Goal: Navigation & Orientation: Find specific page/section

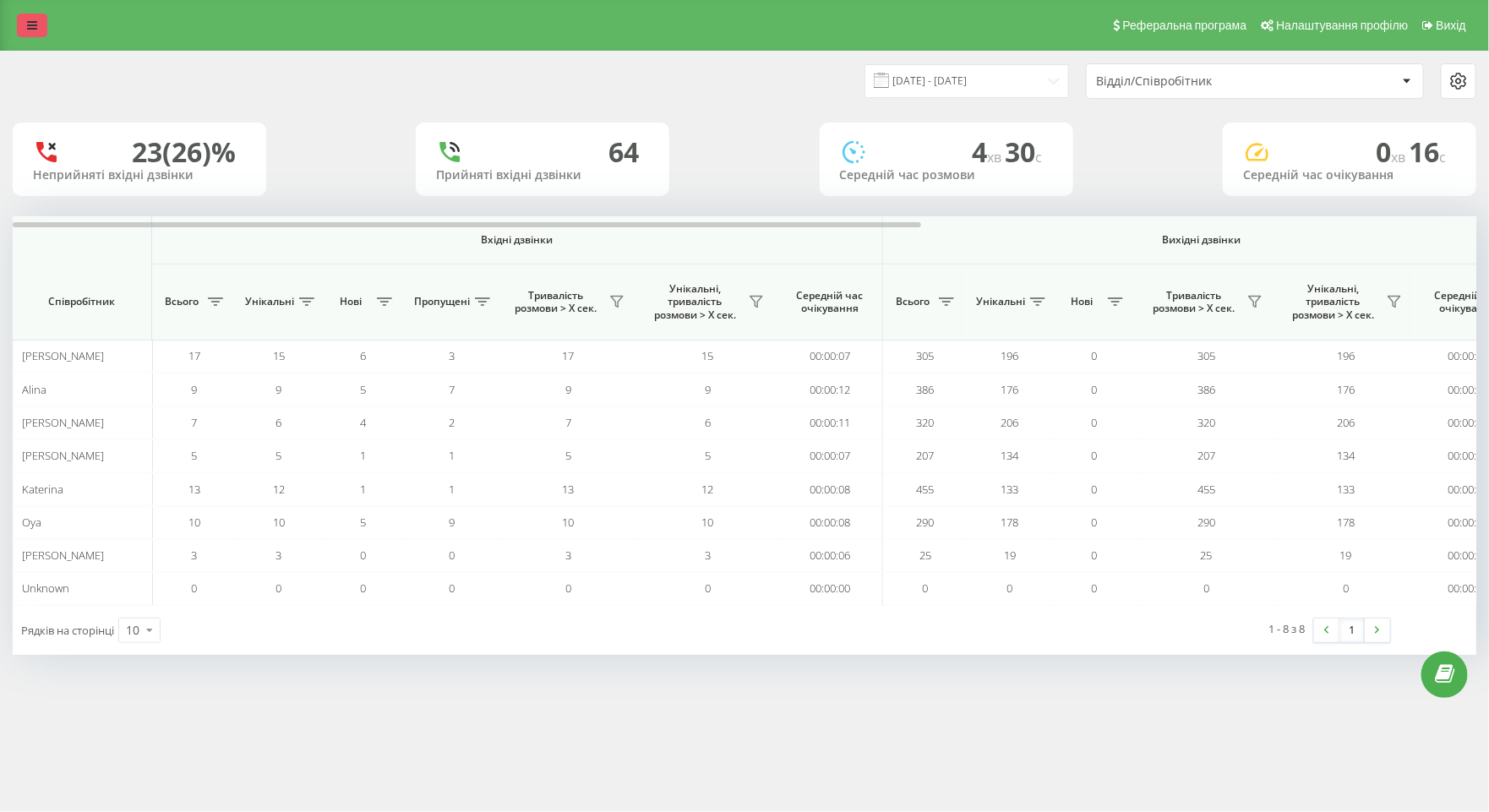
click at [44, 23] on link at bounding box center [32, 26] width 31 height 24
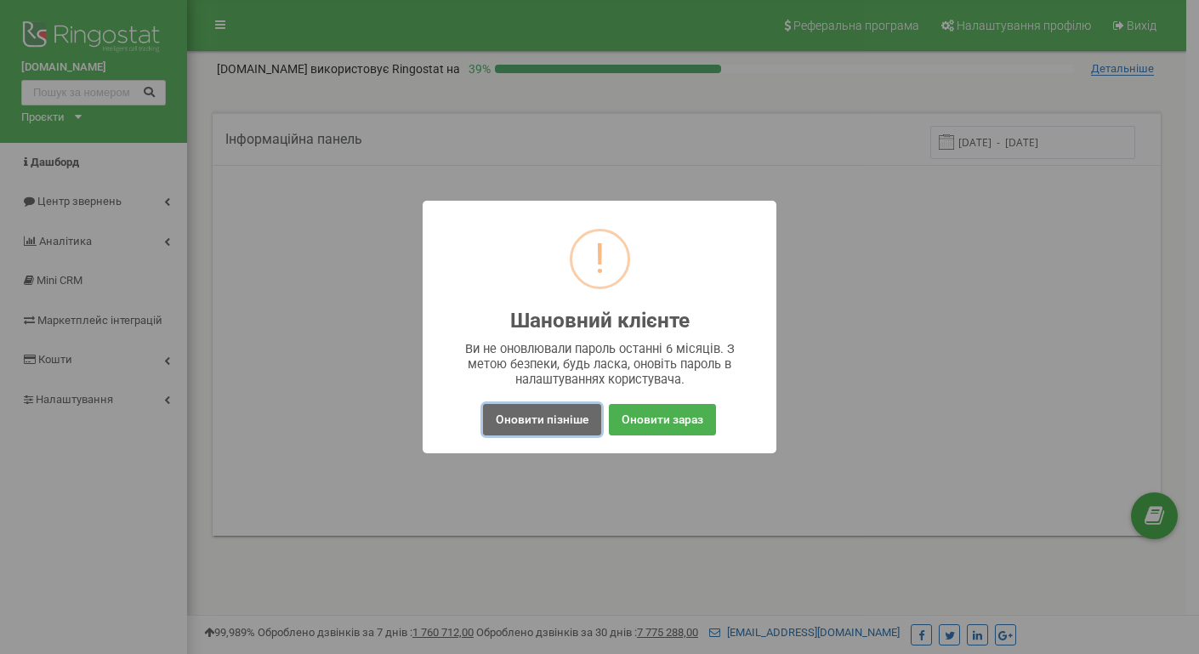
click at [586, 414] on button "Оновити пізніше" at bounding box center [542, 419] width 118 height 31
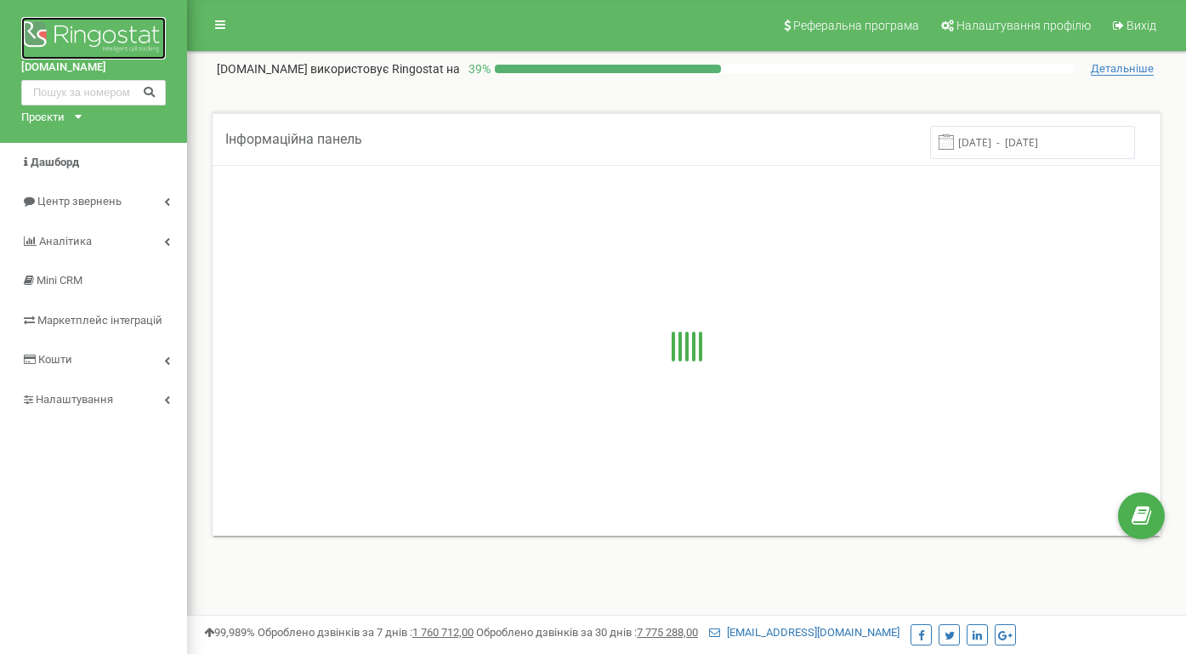
click at [114, 27] on img at bounding box center [93, 38] width 145 height 43
